Goal: Information Seeking & Learning: Learn about a topic

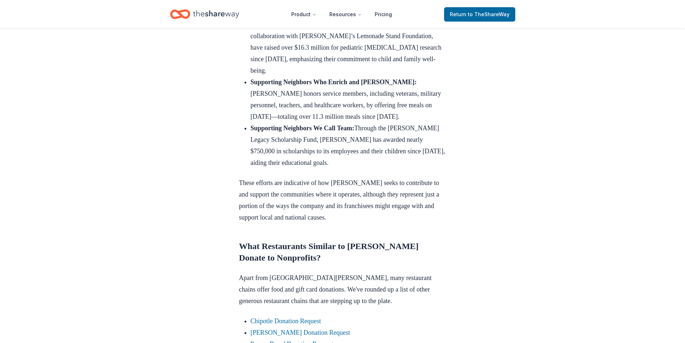
scroll to position [935, 0]
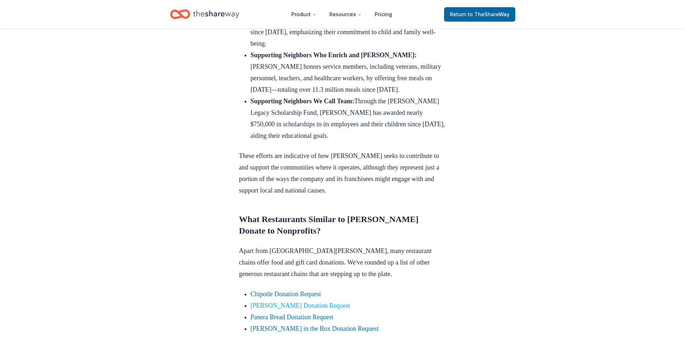
click at [309, 306] on link "McDonald's Donation Request" at bounding box center [301, 305] width 100 height 7
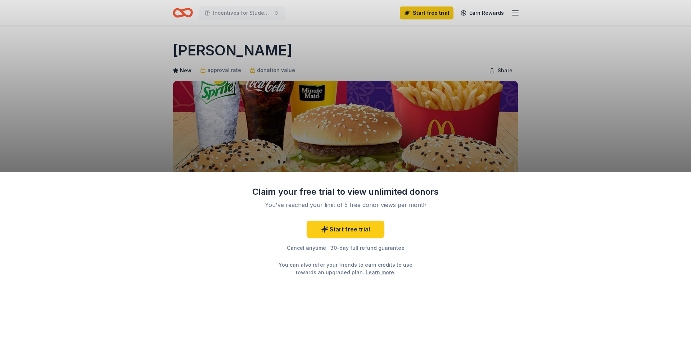
click at [527, 146] on div "Claim your free trial to view unlimited donors You've reached your limit of 5 f…" at bounding box center [345, 171] width 691 height 343
click at [455, 150] on div "Claim your free trial to view unlimited donors You've reached your limit of 5 f…" at bounding box center [345, 171] width 691 height 343
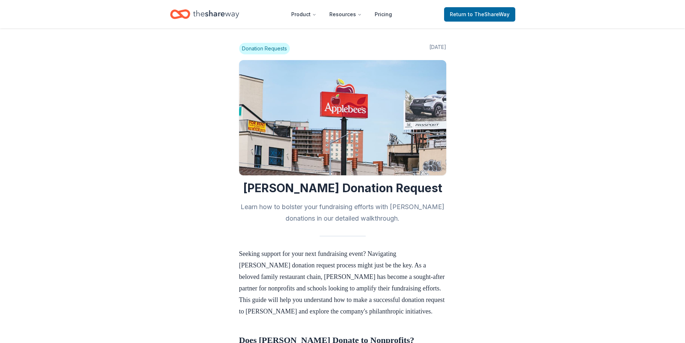
scroll to position [935, 0]
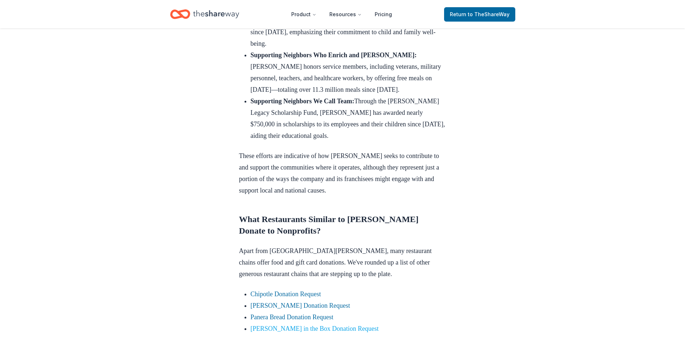
click at [281, 328] on link "[PERSON_NAME] in the Box Donation Request" at bounding box center [315, 328] width 128 height 7
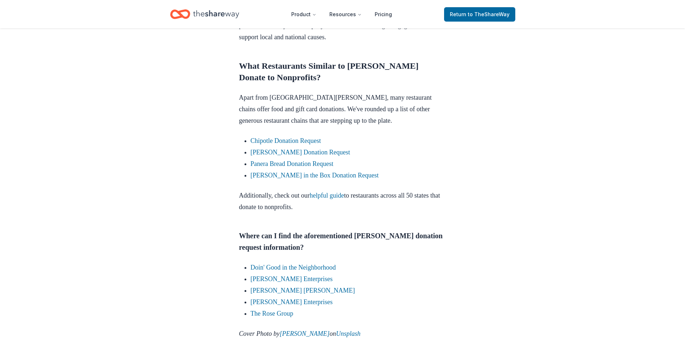
scroll to position [1188, 0]
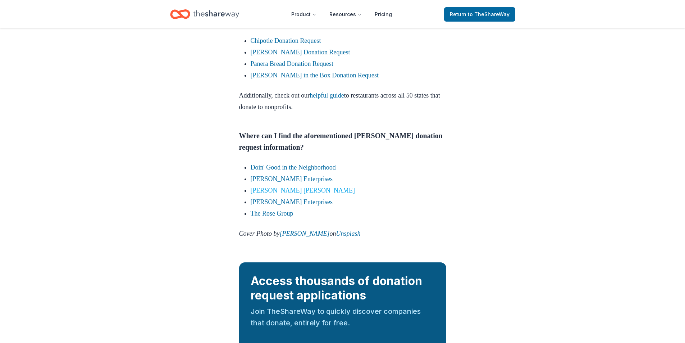
click at [264, 188] on link "[PERSON_NAME] [PERSON_NAME]" at bounding box center [303, 190] width 105 height 7
